Goal: Task Accomplishment & Management: Complete application form

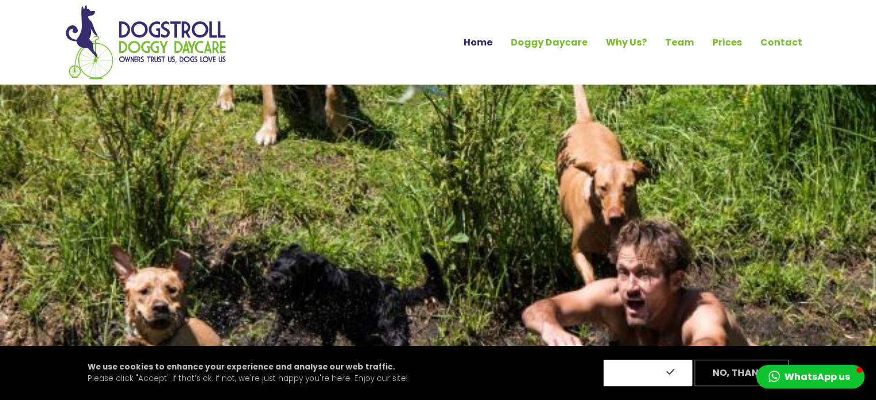
click at [632, 368] on button "Accept" at bounding box center [648, 373] width 89 height 27
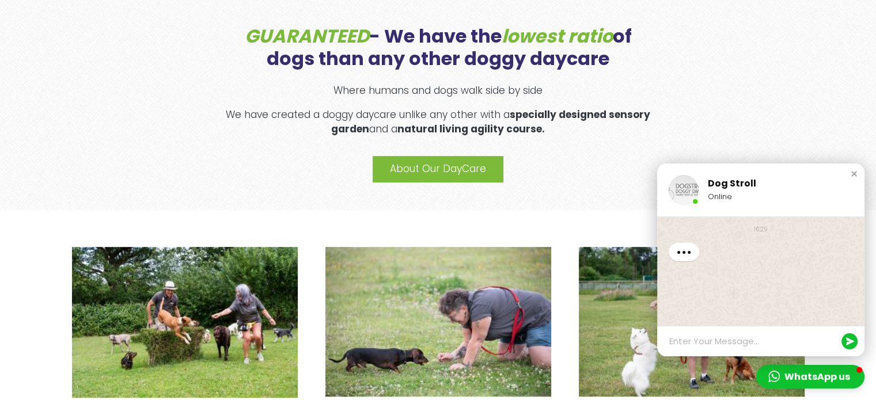
scroll to position [590, 0]
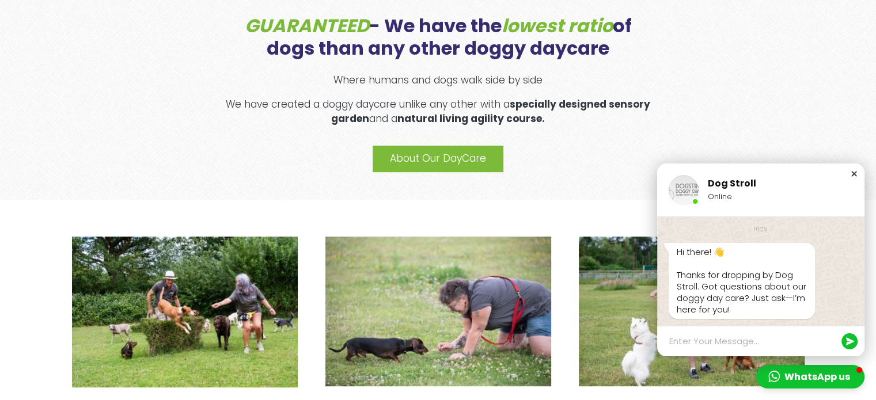
click at [852, 172] on div "Close chat window" at bounding box center [855, 174] width 12 height 12
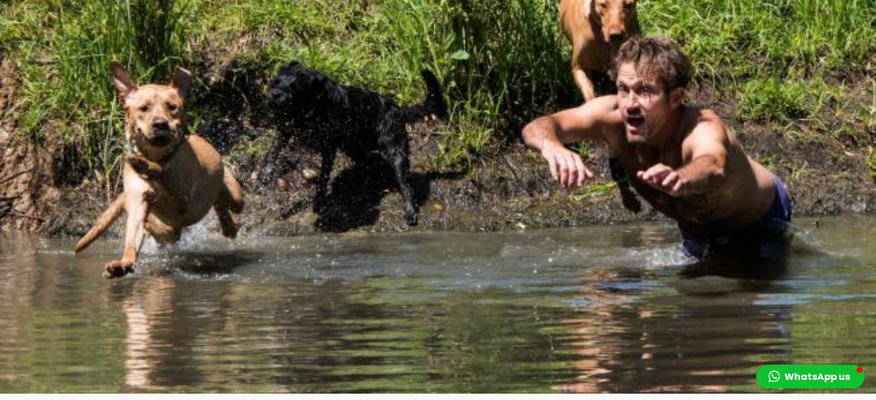
scroll to position [0, 0]
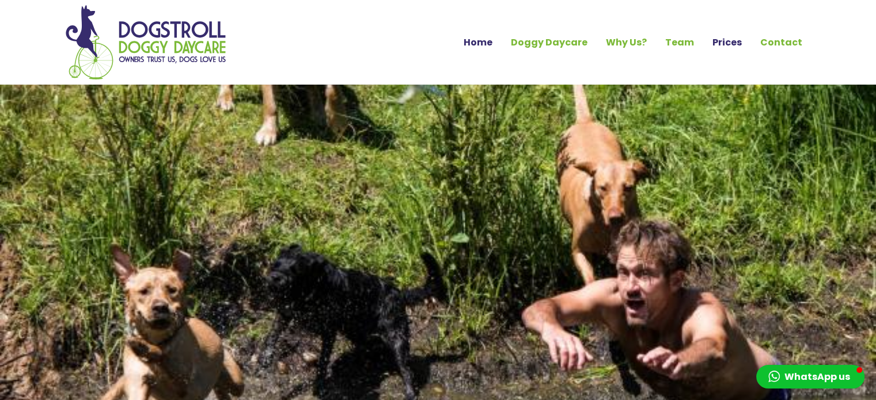
click at [735, 41] on link "Prices" at bounding box center [728, 43] width 48 height 20
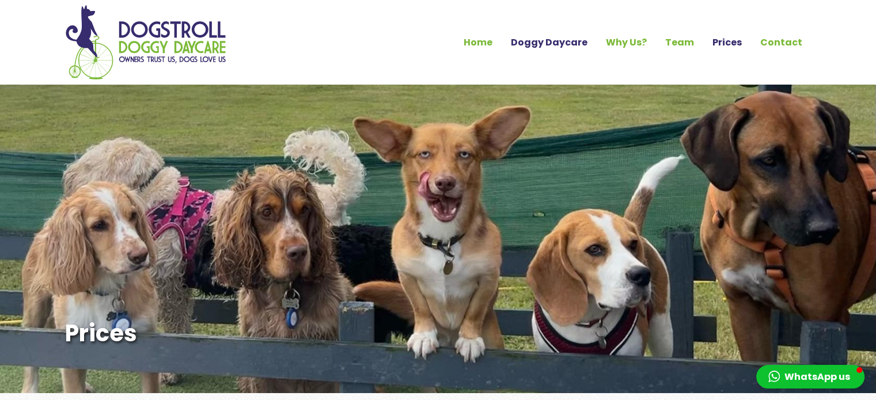
click at [570, 44] on link "Doggy Daycare" at bounding box center [549, 43] width 95 height 20
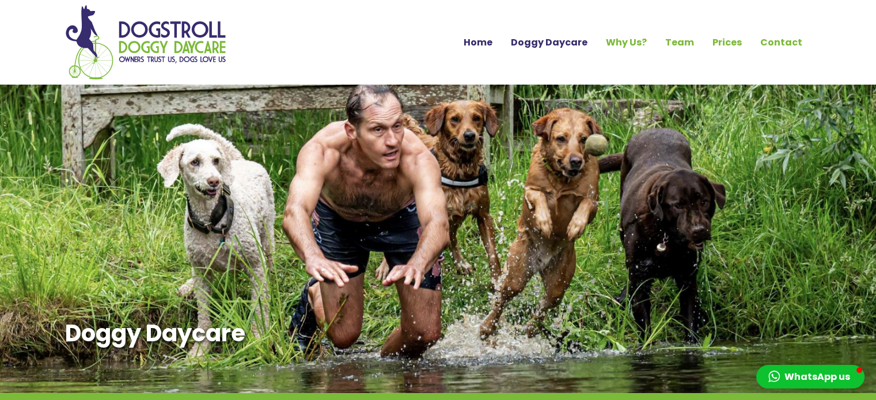
click at [502, 40] on link "Home" at bounding box center [478, 43] width 47 height 20
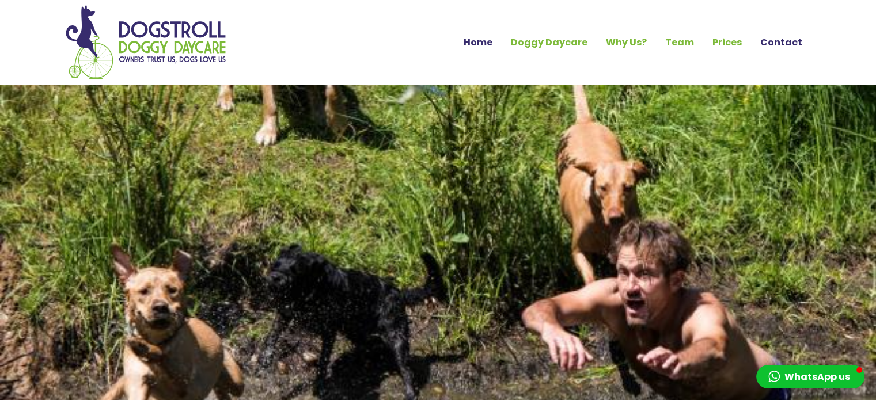
click at [787, 43] on link "Contact" at bounding box center [781, 43] width 61 height 20
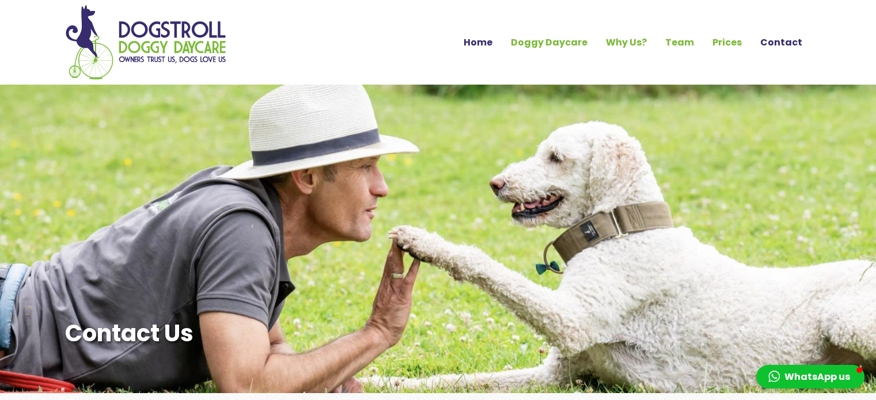
click at [489, 42] on link "Home" at bounding box center [478, 43] width 47 height 20
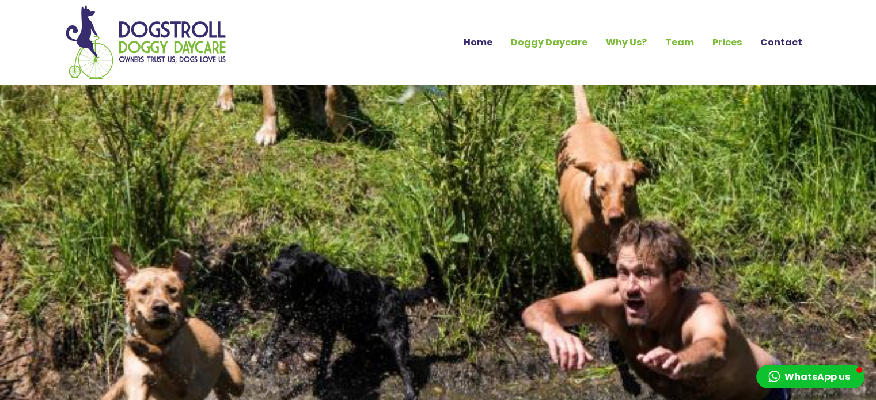
click at [796, 41] on link "Contact" at bounding box center [781, 43] width 61 height 20
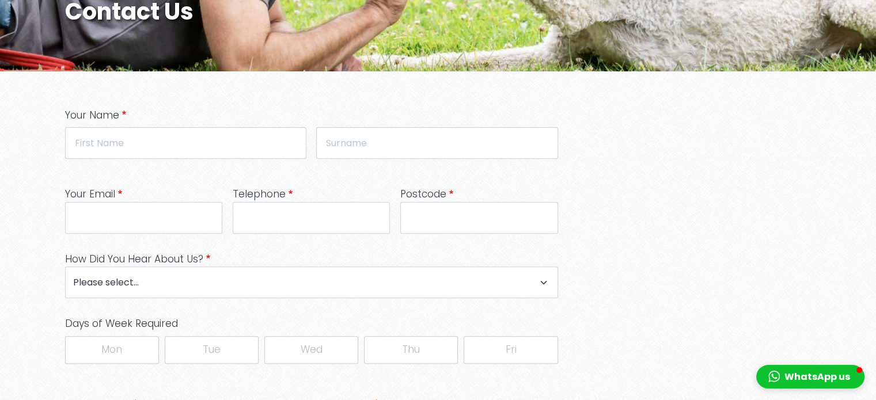
scroll to position [323, 0]
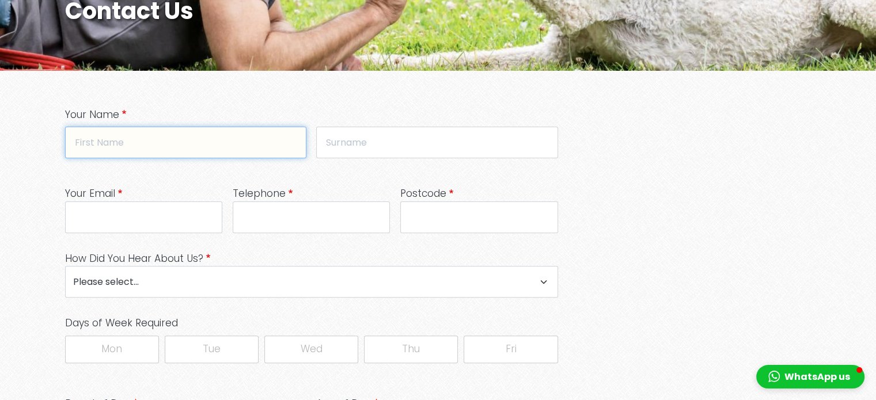
click at [166, 136] on input "First" at bounding box center [185, 143] width 241 height 32
type input "[PERSON_NAME]"
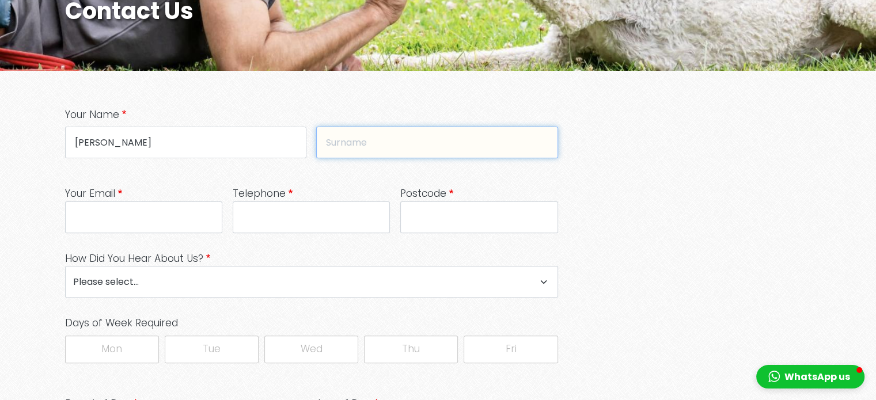
type input "Kirkbright"
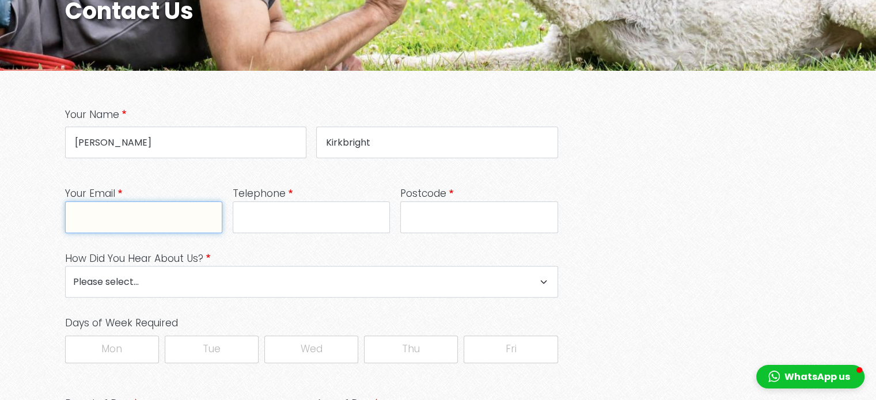
type input "[PERSON_NAME][EMAIL_ADDRESS][PERSON_NAME][DOMAIN_NAME]"
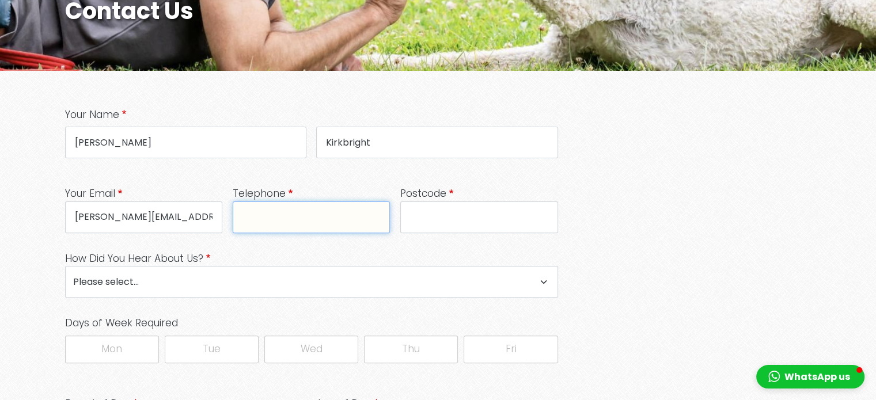
type input "07771491459"
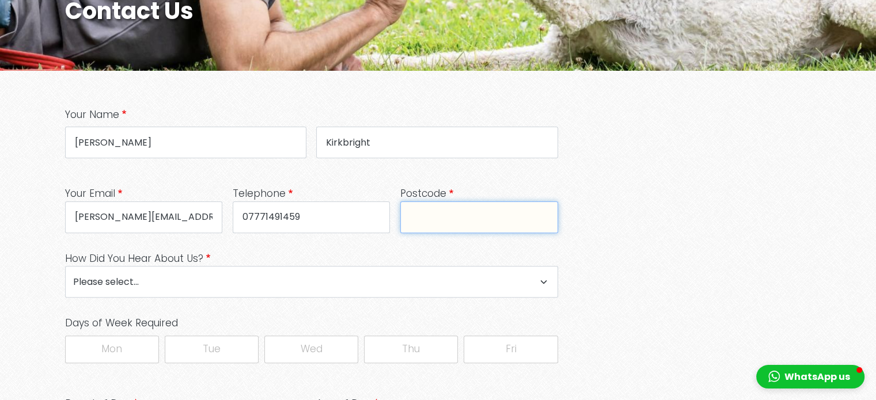
type input "SW15 2LR"
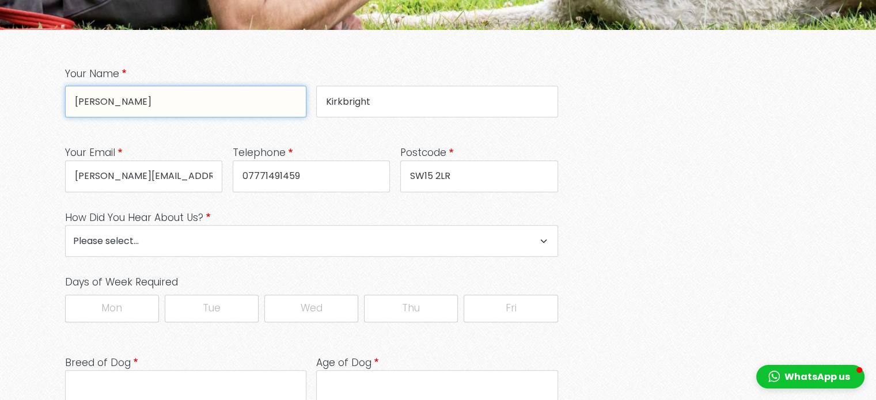
scroll to position [364, 0]
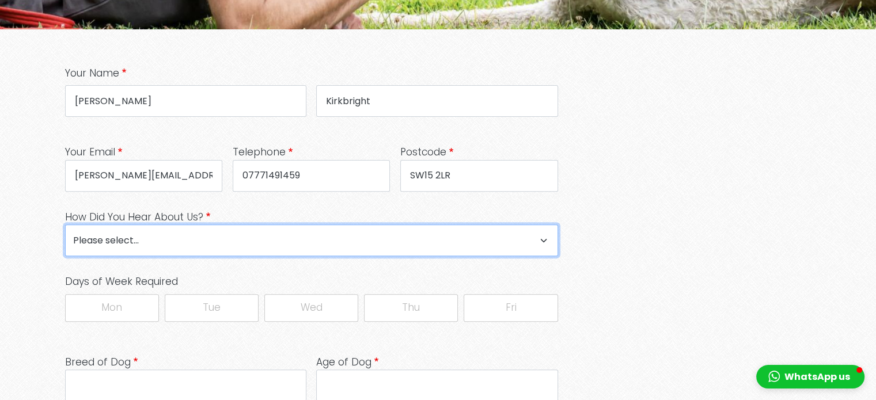
click at [281, 239] on select "Please select... Google Search Flyers Recommendation Van Signage Other" at bounding box center [311, 241] width 493 height 32
select select "Google Search"
click at [65, 225] on select "Please select... Google Search Flyers Recommendation Van Signage Other" at bounding box center [311, 241] width 493 height 32
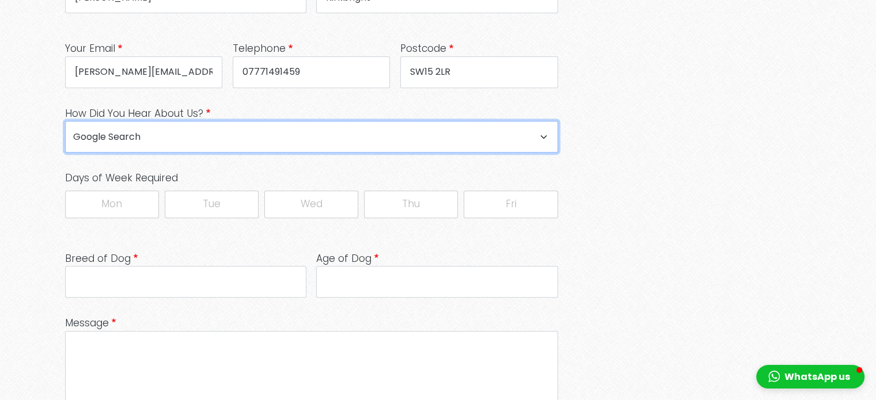
scroll to position [474, 0]
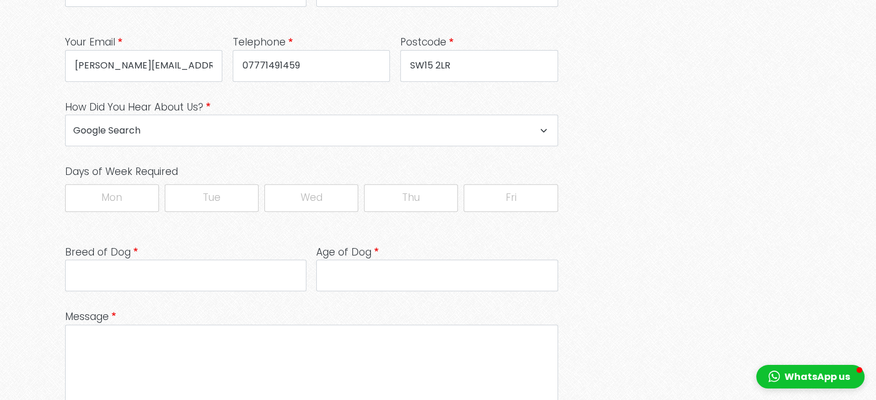
click at [292, 202] on label "Wed" at bounding box center [311, 198] width 94 height 28
click at [264, 184] on input "Wed" at bounding box center [264, 184] width 1 height 1
checkbox input "true"
click at [130, 188] on label "Mon" at bounding box center [112, 198] width 94 height 28
click at [65, 184] on input "Mon" at bounding box center [65, 184] width 1 height 1
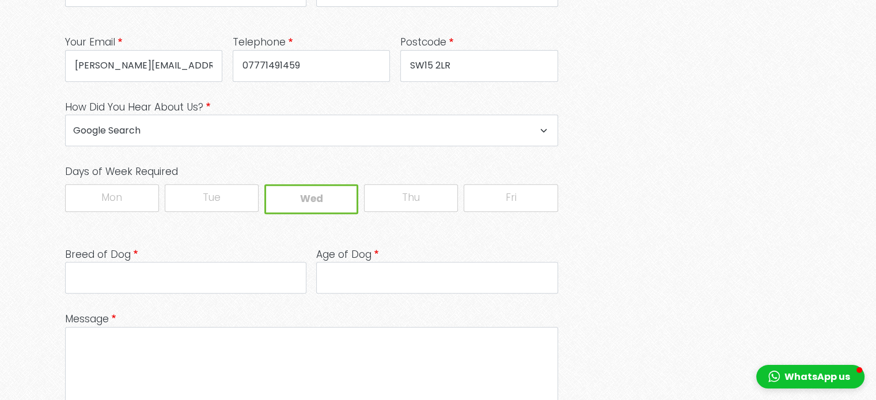
checkbox input "true"
click at [203, 200] on label "Tue" at bounding box center [212, 198] width 94 height 28
click at [165, 184] on input "Tue" at bounding box center [164, 184] width 1 height 1
checkbox input "true"
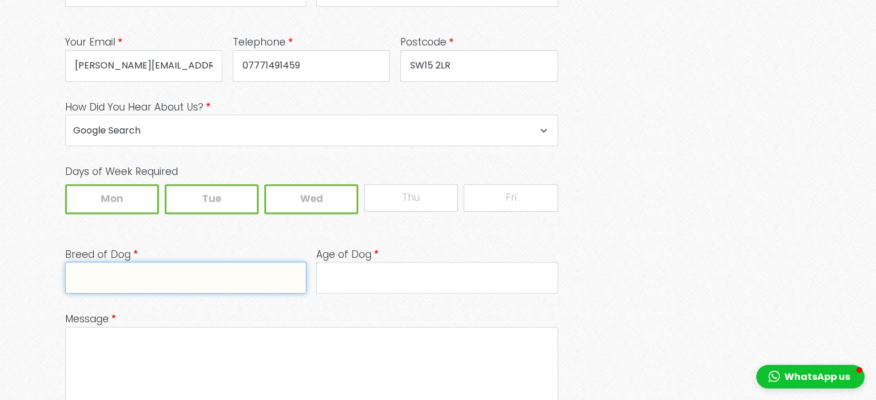
click at [148, 278] on input "Breed of Dog" at bounding box center [185, 278] width 241 height 32
type input "Flatcoated Retriever"
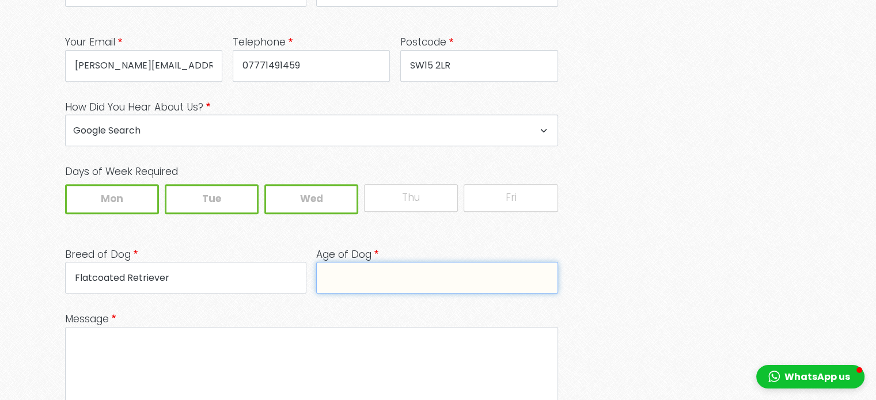
click at [394, 285] on input "Age of Dog" at bounding box center [436, 278] width 241 height 32
click at [395, 277] on input "Puppy" at bounding box center [436, 278] width 241 height 32
type input "Puppy - 3-4months"
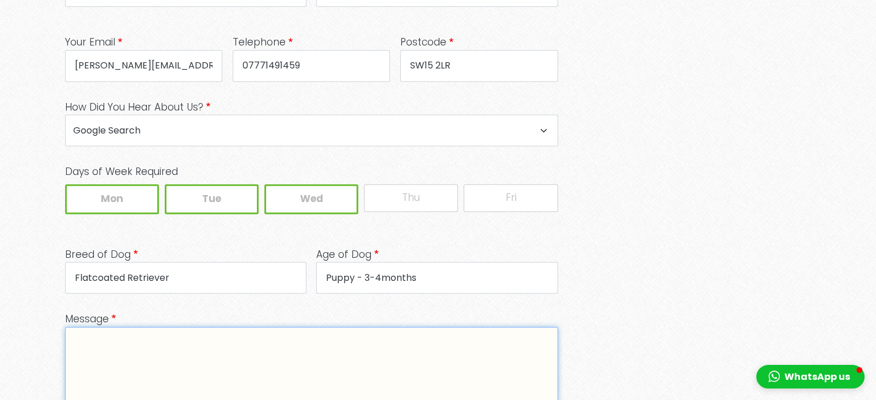
click at [250, 331] on textarea "Message" at bounding box center [311, 370] width 493 height 87
type textarea "i"
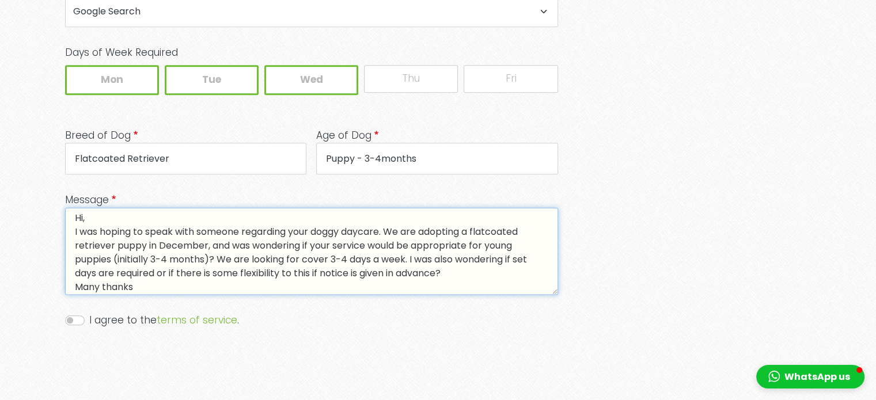
scroll to position [19, 0]
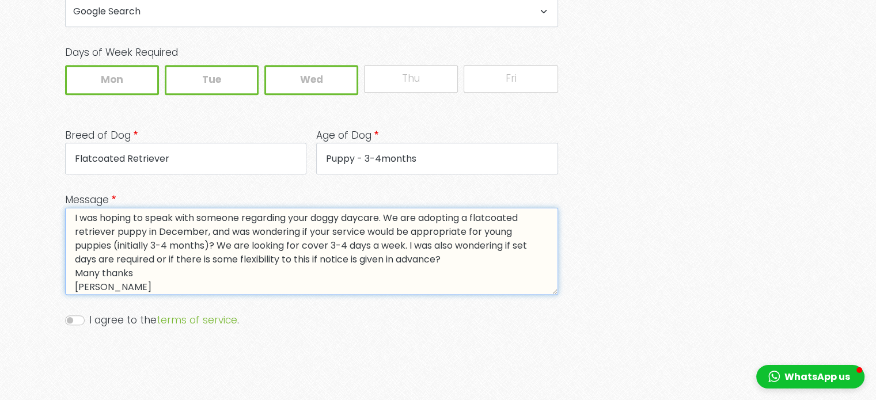
type textarea "Hi, I was hoping to speak with someone regarding your doggy daycare. We are ado…"
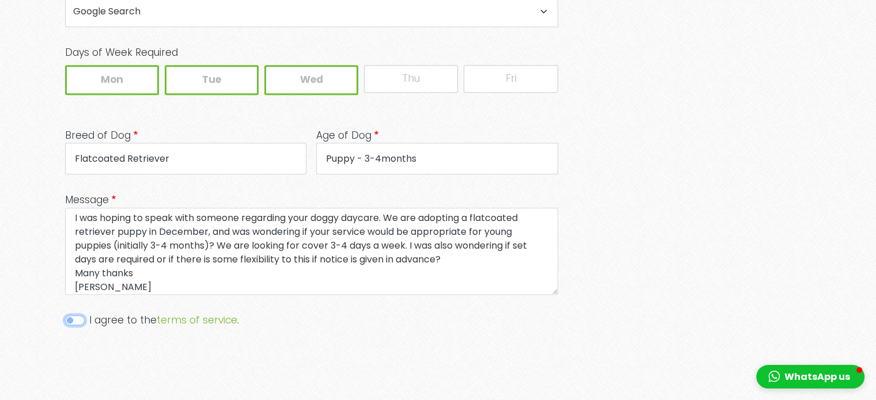
click at [76, 316] on input "I agree to the terms of service ." at bounding box center [75, 321] width 20 height 10
checkbox input "true"
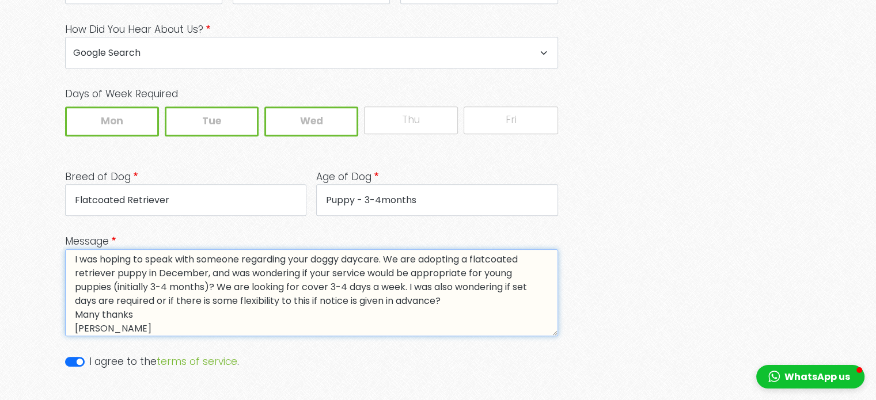
scroll to position [0, 0]
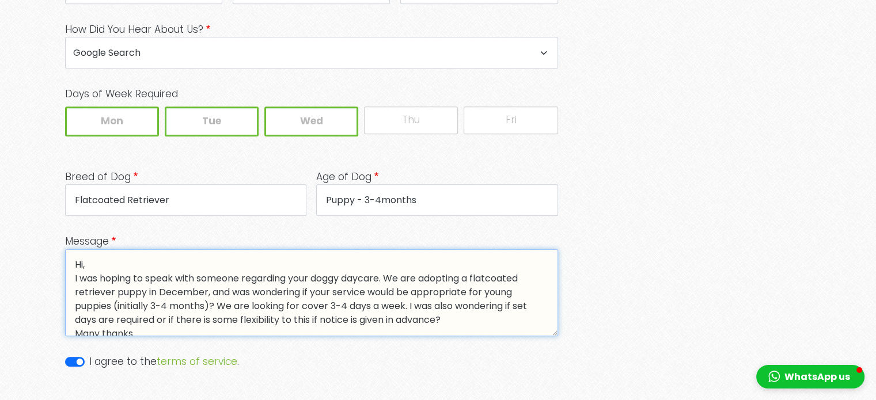
click at [424, 278] on textarea "Hi, I was hoping to speak with someone regarding your doggy daycare. We are ado…" at bounding box center [311, 293] width 493 height 87
click at [321, 299] on textarea "Hi, I was hoping to speak with someone regarding your doggy daycare. We are loo…" at bounding box center [311, 293] width 493 height 87
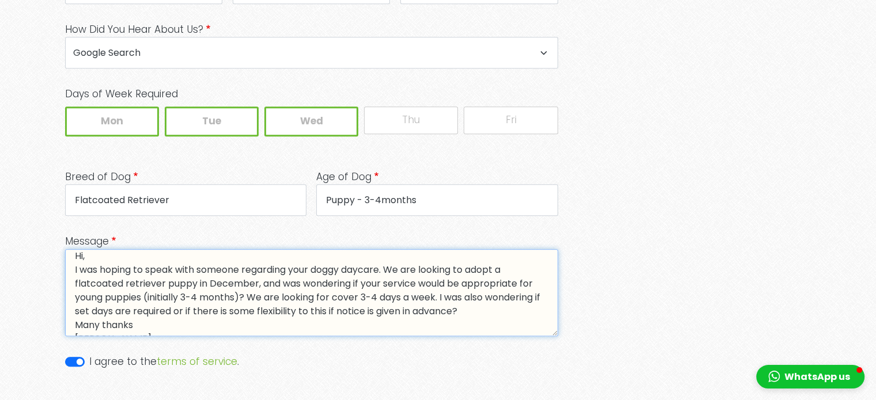
scroll to position [28, 0]
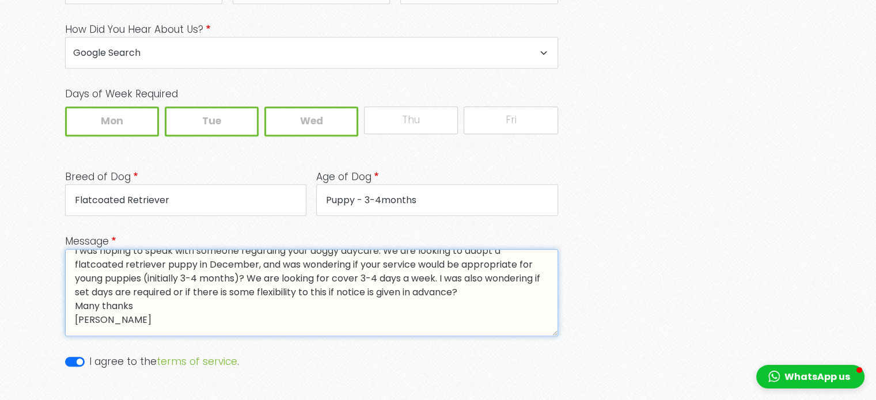
click at [241, 276] on textarea "Hi, I was hoping to speak with someone regarding your doggy daycare. We are loo…" at bounding box center [311, 293] width 493 height 87
click at [241, 312] on textarea "Hi, I was hoping to speak with someone regarding your doggy daycare. We are loo…" at bounding box center [311, 293] width 493 height 87
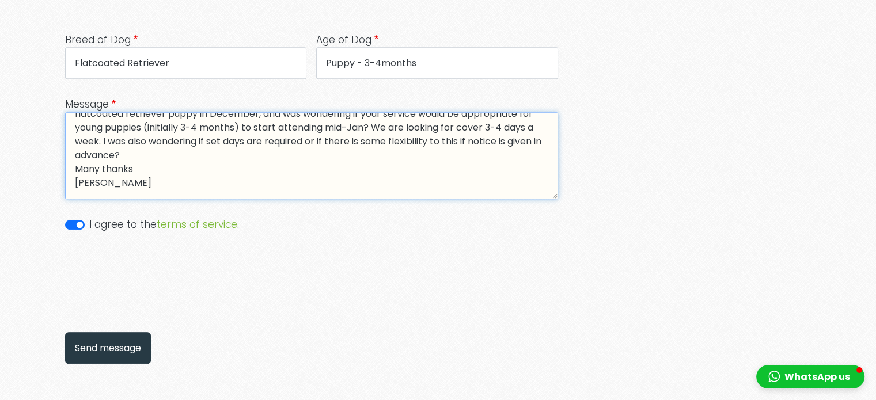
scroll to position [690, 0]
type textarea "Hi, I was hoping to speak with someone regarding your doggy daycare. We are loo…"
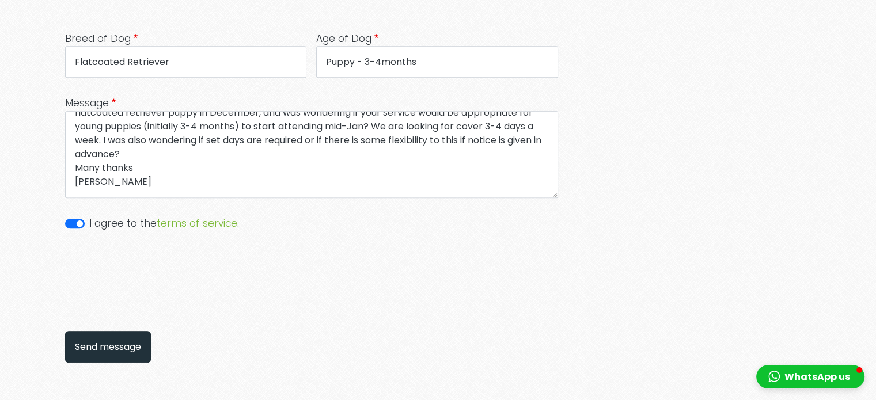
click at [108, 347] on button "Send message" at bounding box center [108, 347] width 86 height 32
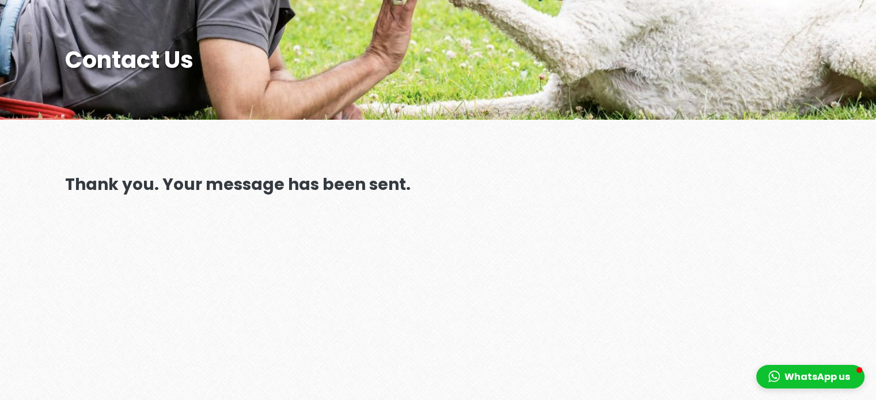
scroll to position [277, 0]
